Goal: Task Accomplishment & Management: Manage account settings

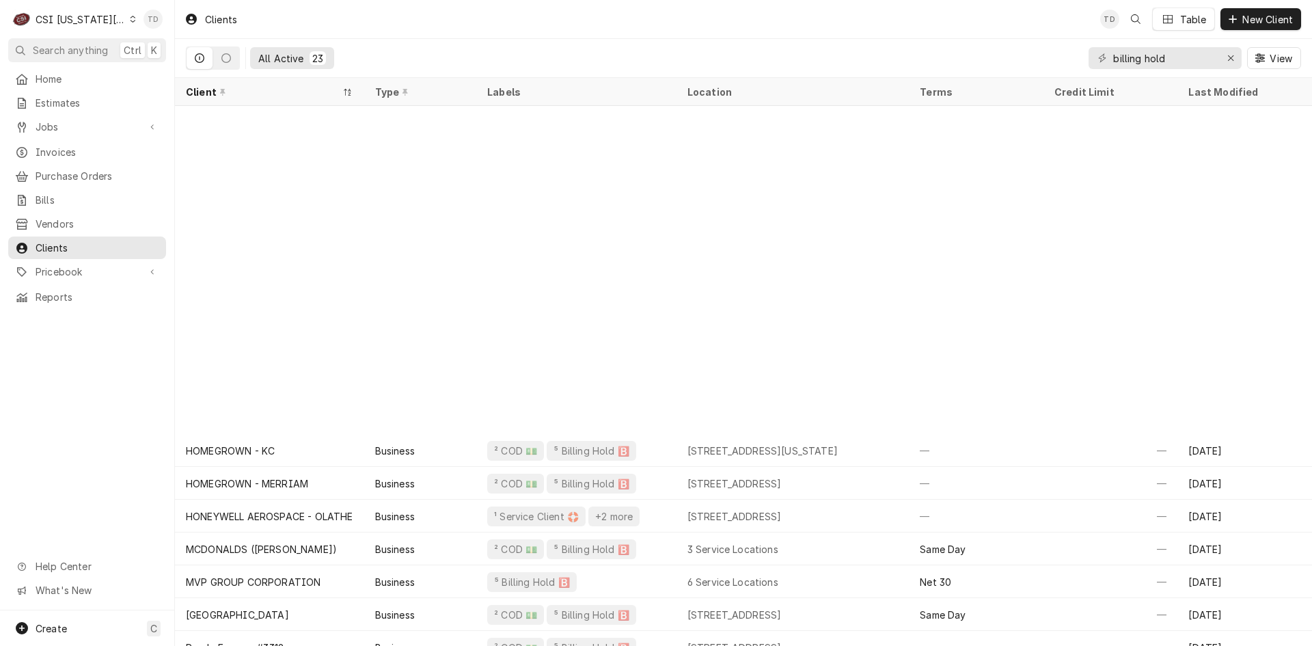
scroll to position [212, 0]
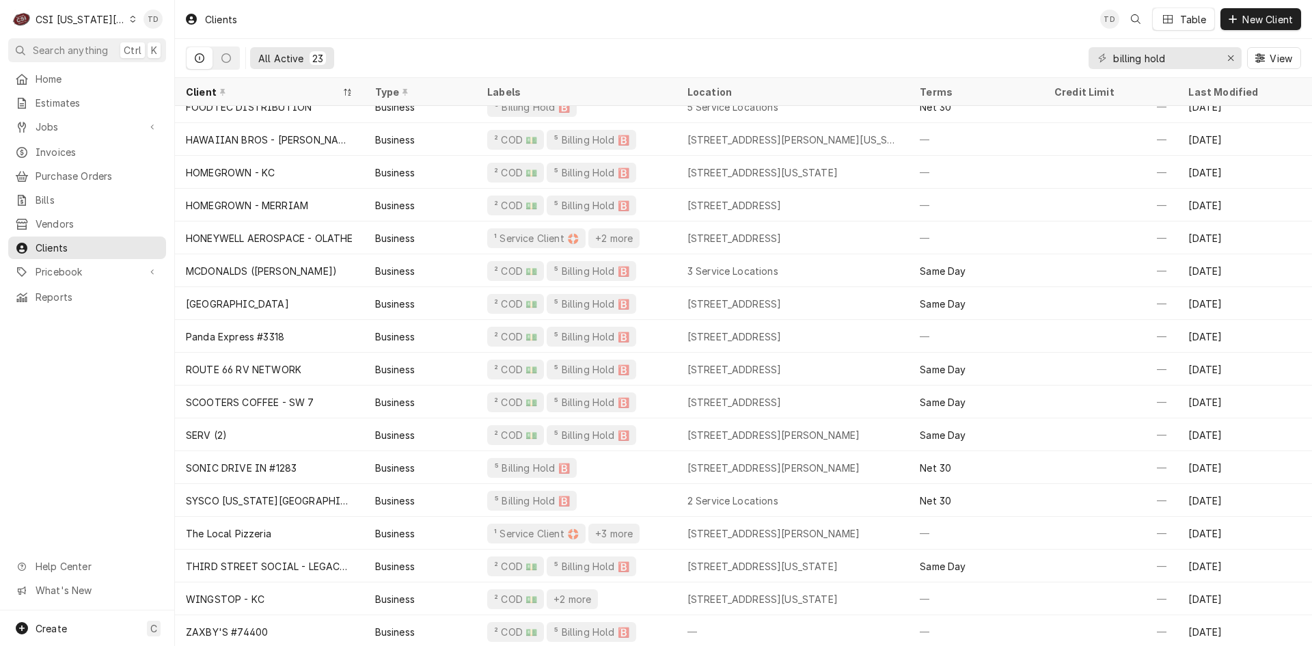
click at [130, 20] on icon "Dynamic Content Wrapper" at bounding box center [133, 19] width 6 height 7
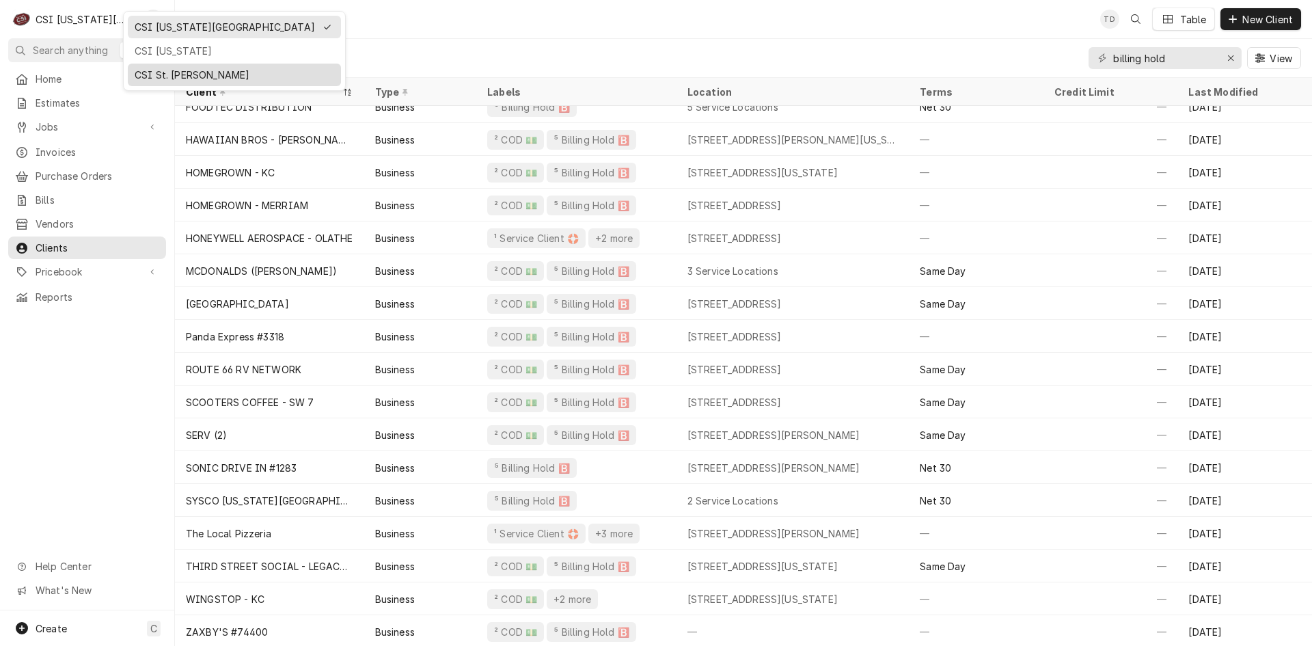
click at [154, 72] on div "CSI St. [PERSON_NAME]" at bounding box center [235, 75] width 200 height 14
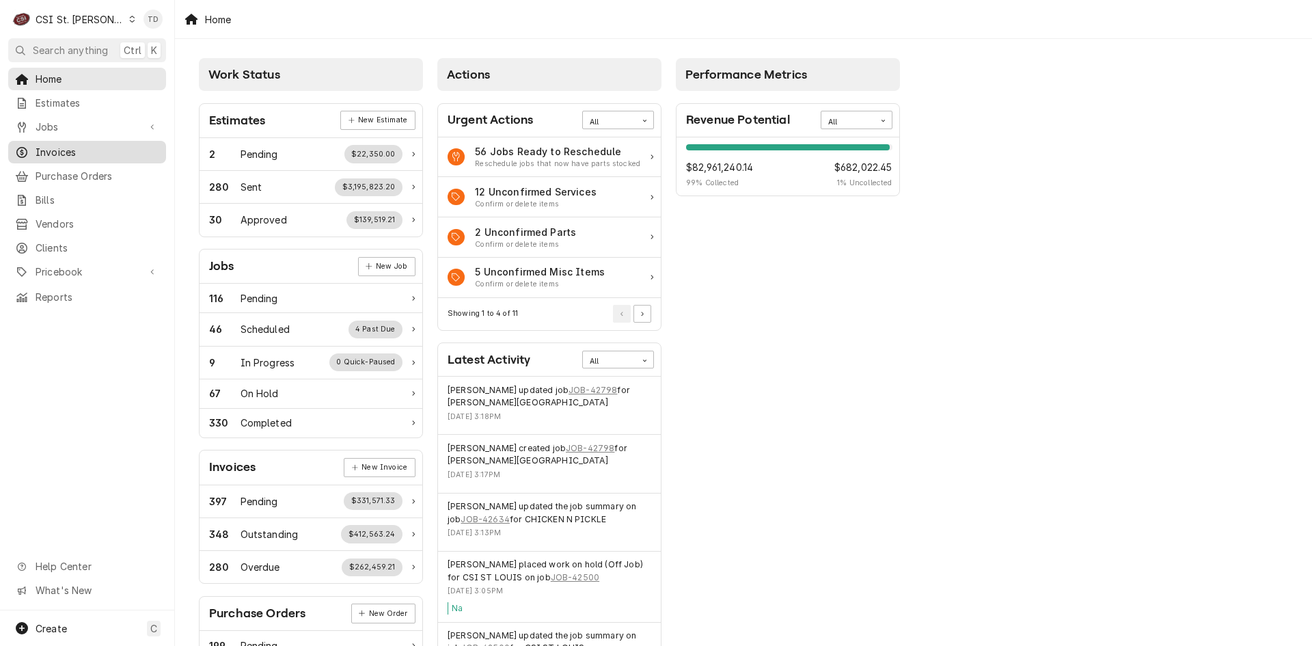
click at [136, 148] on span "Invoices" at bounding box center [98, 152] width 124 height 14
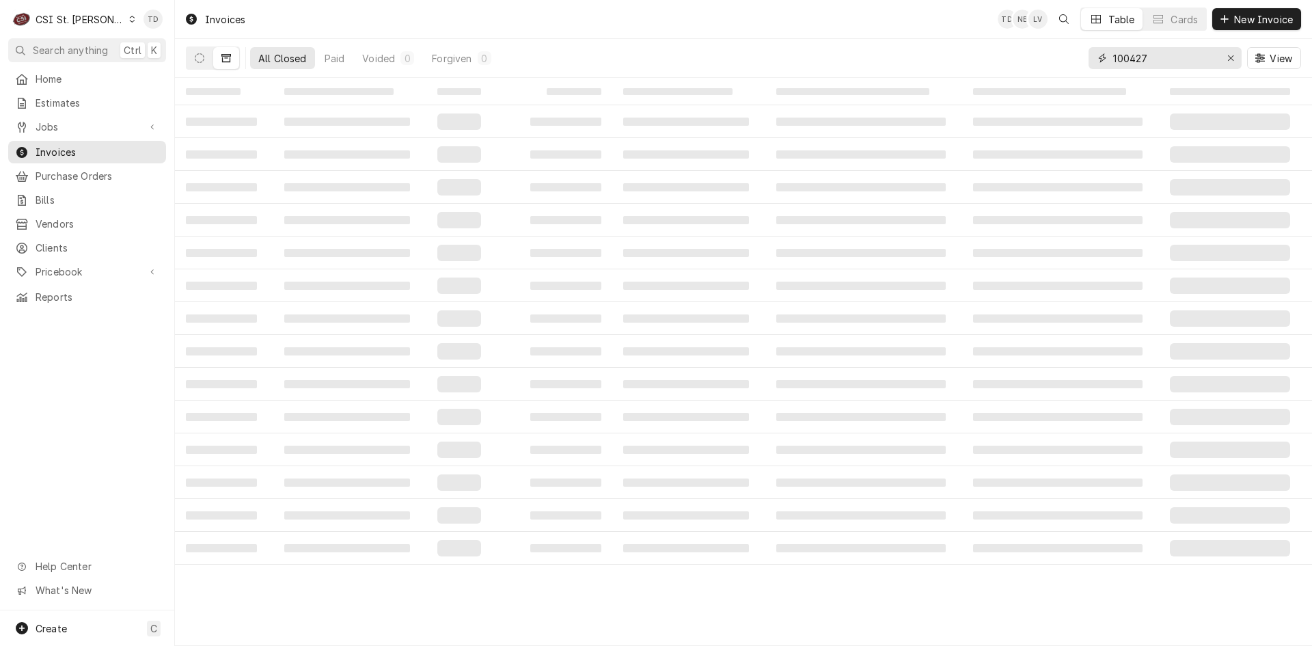
click at [1155, 65] on input "100427" at bounding box center [1164, 58] width 102 height 22
click at [1155, 64] on input "100427" at bounding box center [1164, 58] width 102 height 22
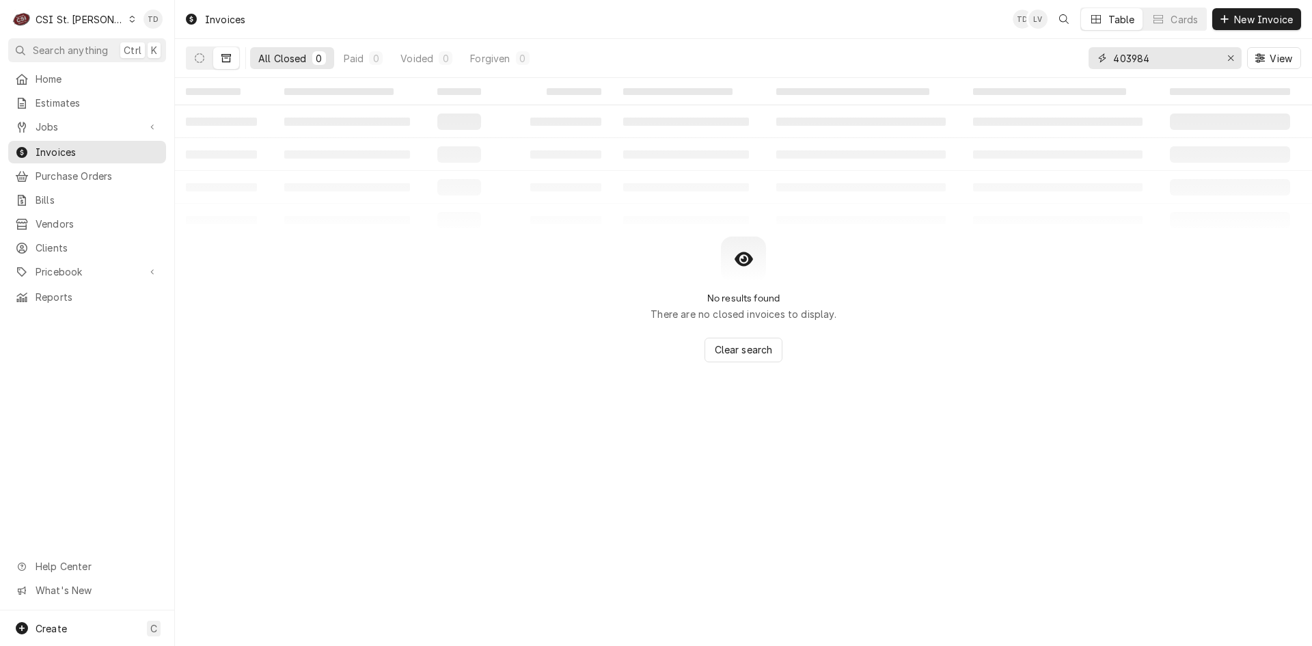
type input "403984"
click at [225, 55] on icon "Dynamic Content Wrapper" at bounding box center [226, 58] width 10 height 10
click at [203, 59] on icon "Dynamic Content Wrapper" at bounding box center [200, 58] width 10 height 10
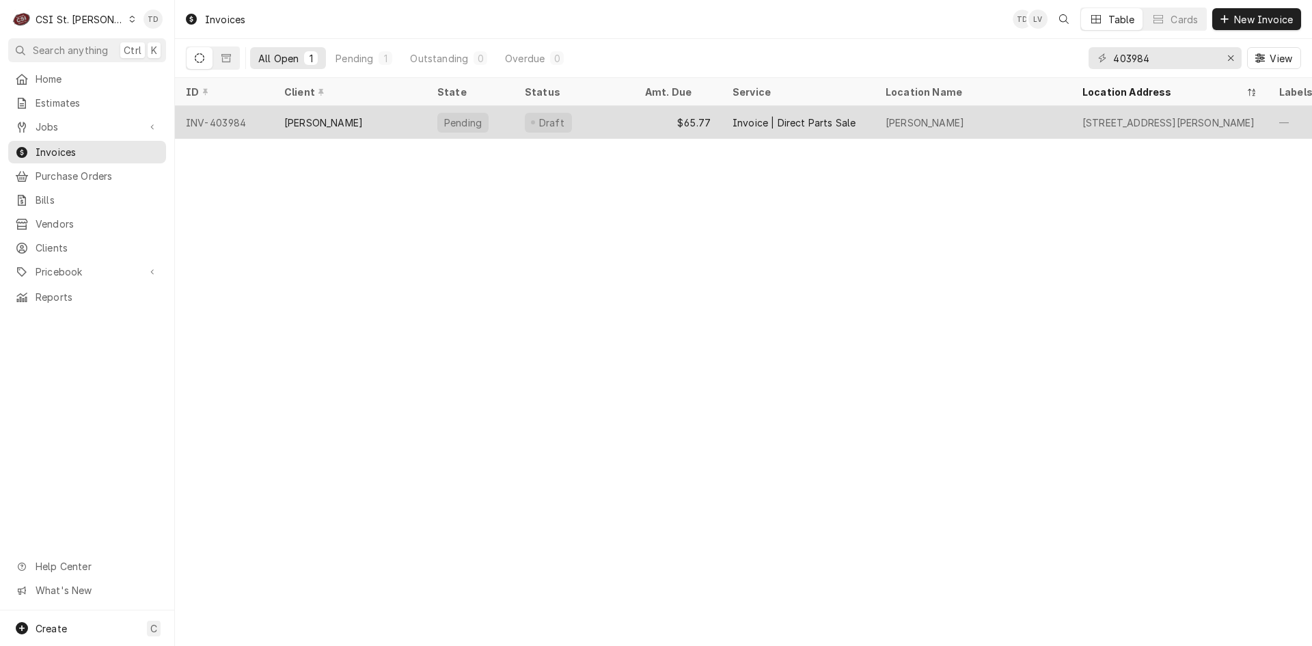
click at [384, 123] on div "KRIS SWEARINGEN" at bounding box center [349, 122] width 153 height 33
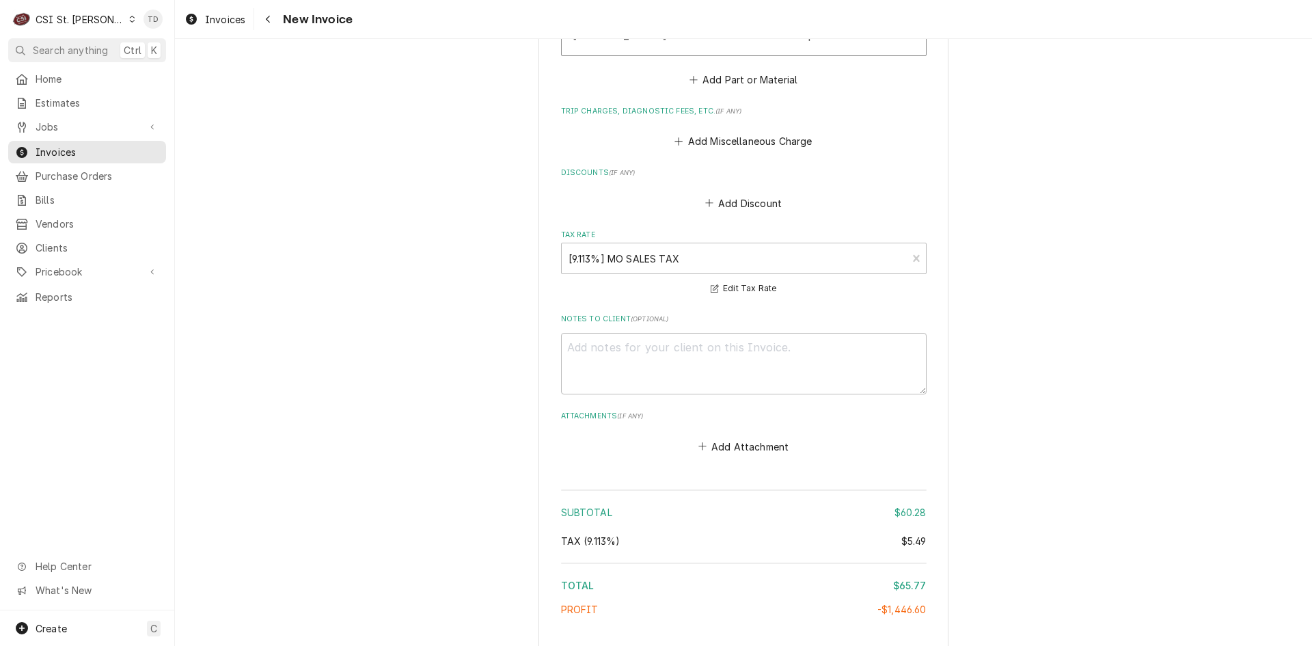
scroll to position [1373, 0]
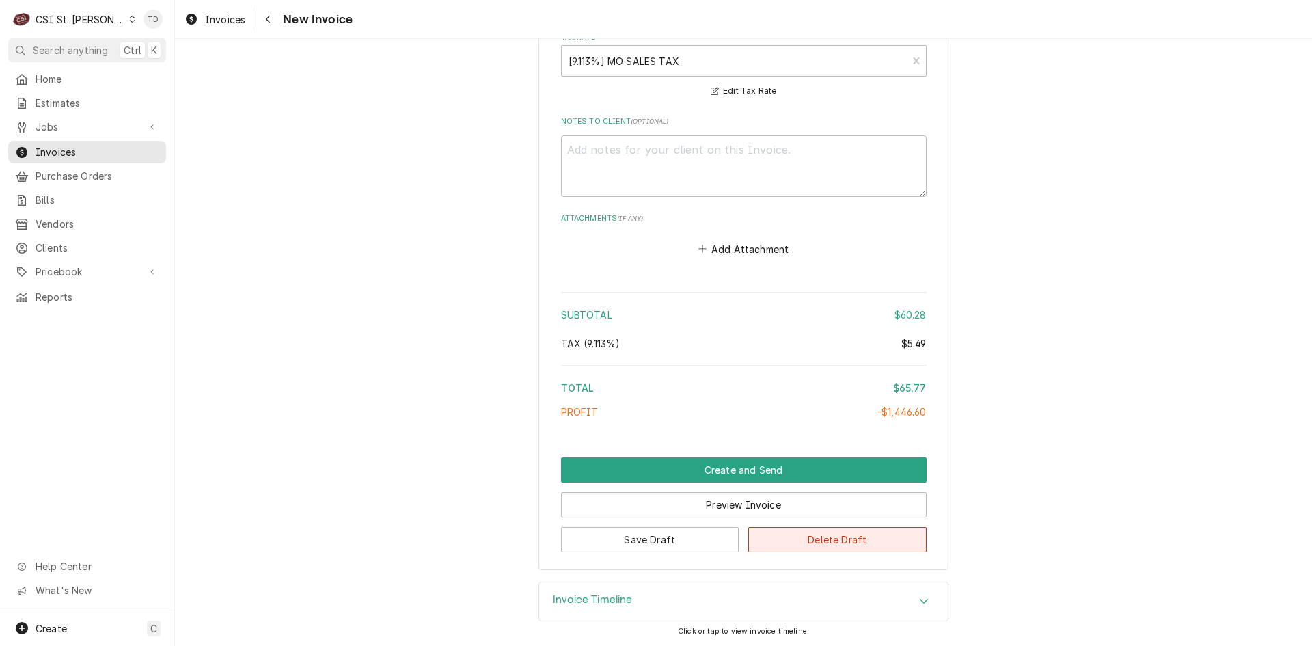
click at [833, 546] on button "Delete Draft" at bounding box center [837, 539] width 178 height 25
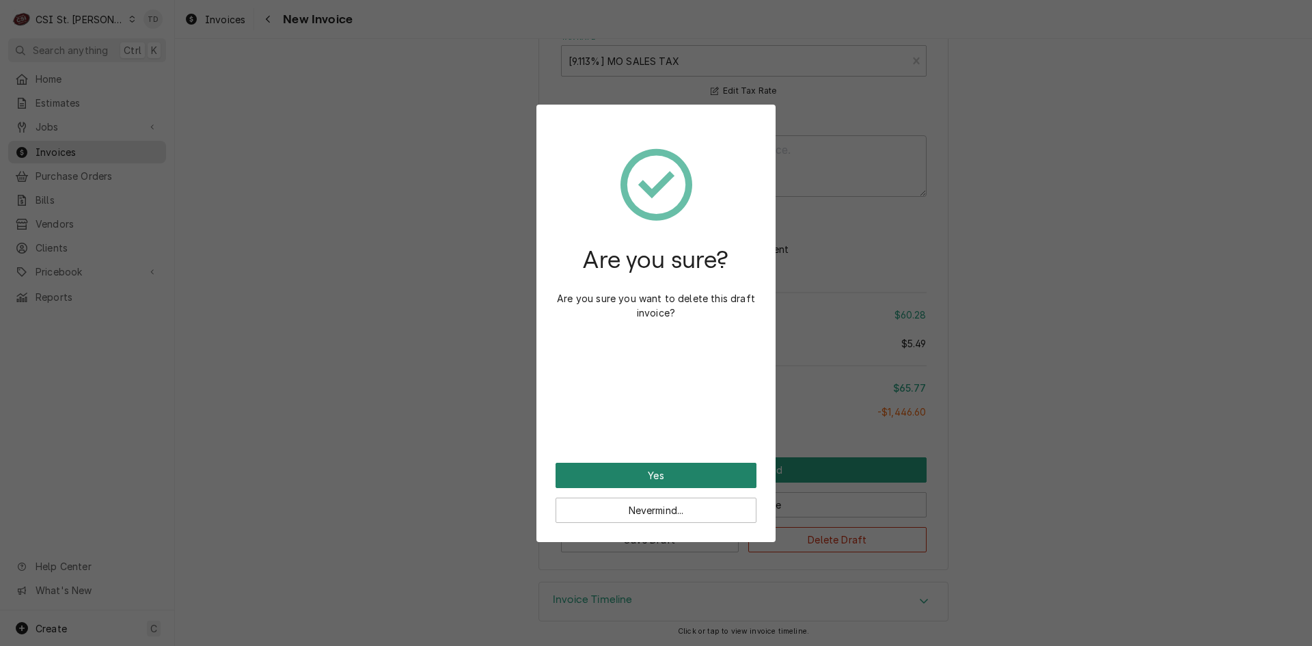
click at [679, 480] on button "Yes" at bounding box center [655, 475] width 201 height 25
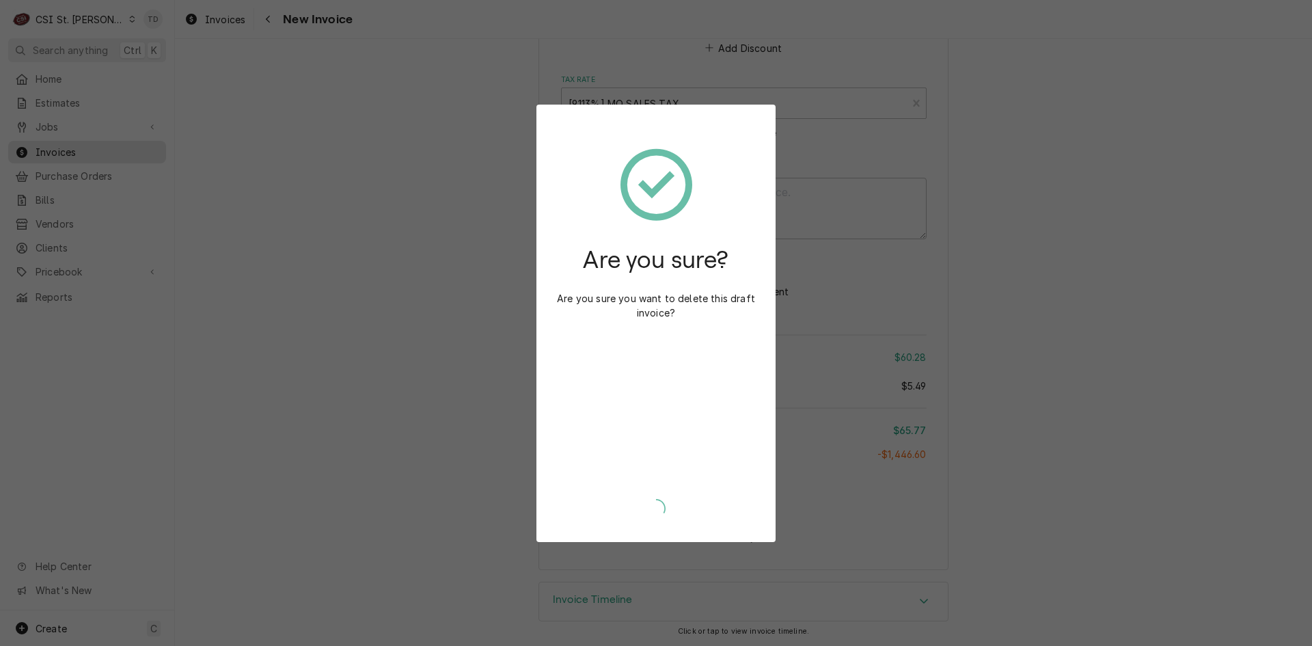
type textarea "x"
